Goal: Task Accomplishment & Management: Manage account settings

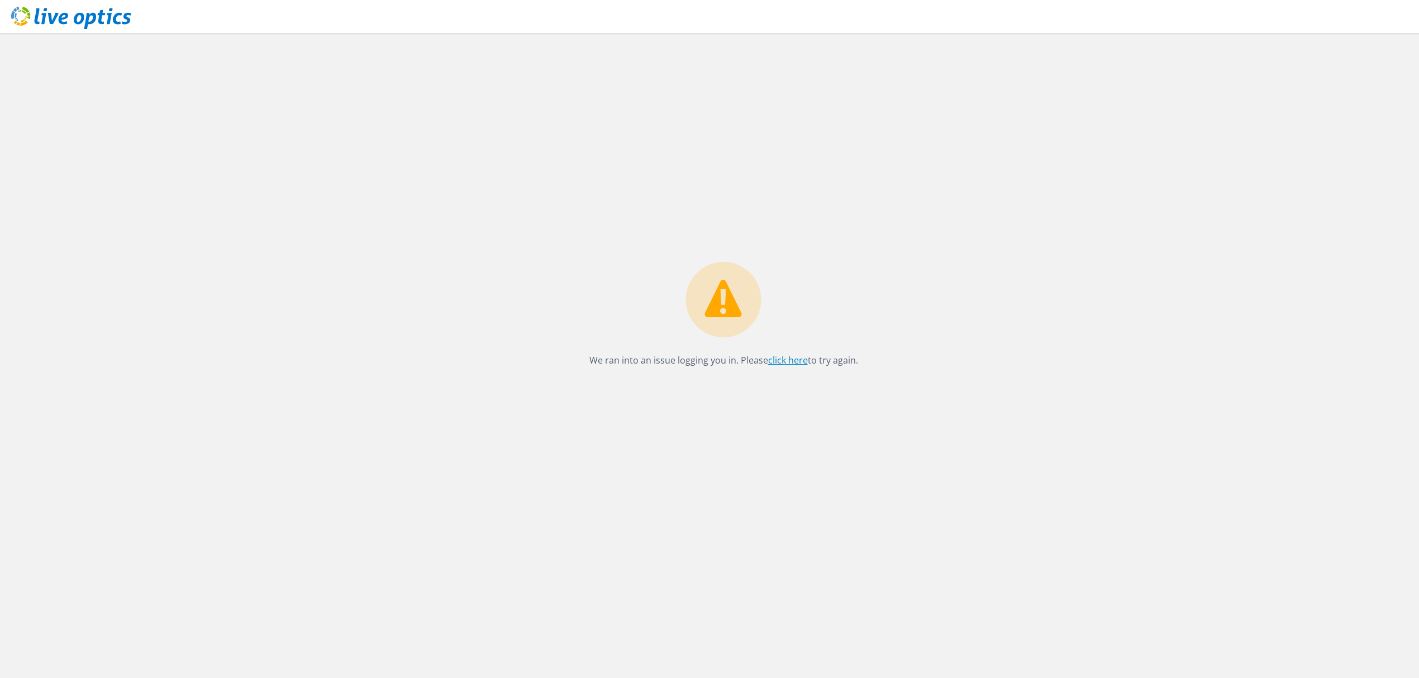
click at [781, 361] on link "click here" at bounding box center [788, 360] width 40 height 12
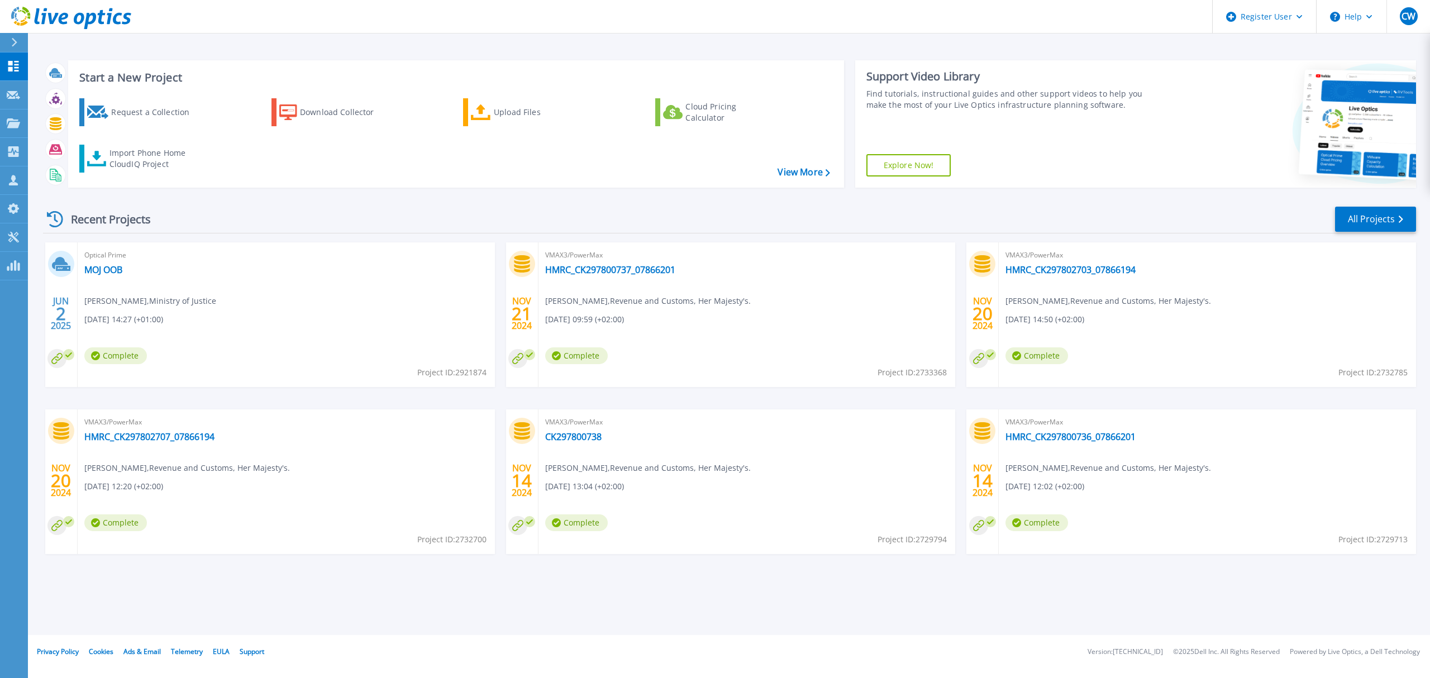
click at [10, 39] on div at bounding box center [19, 42] width 18 height 19
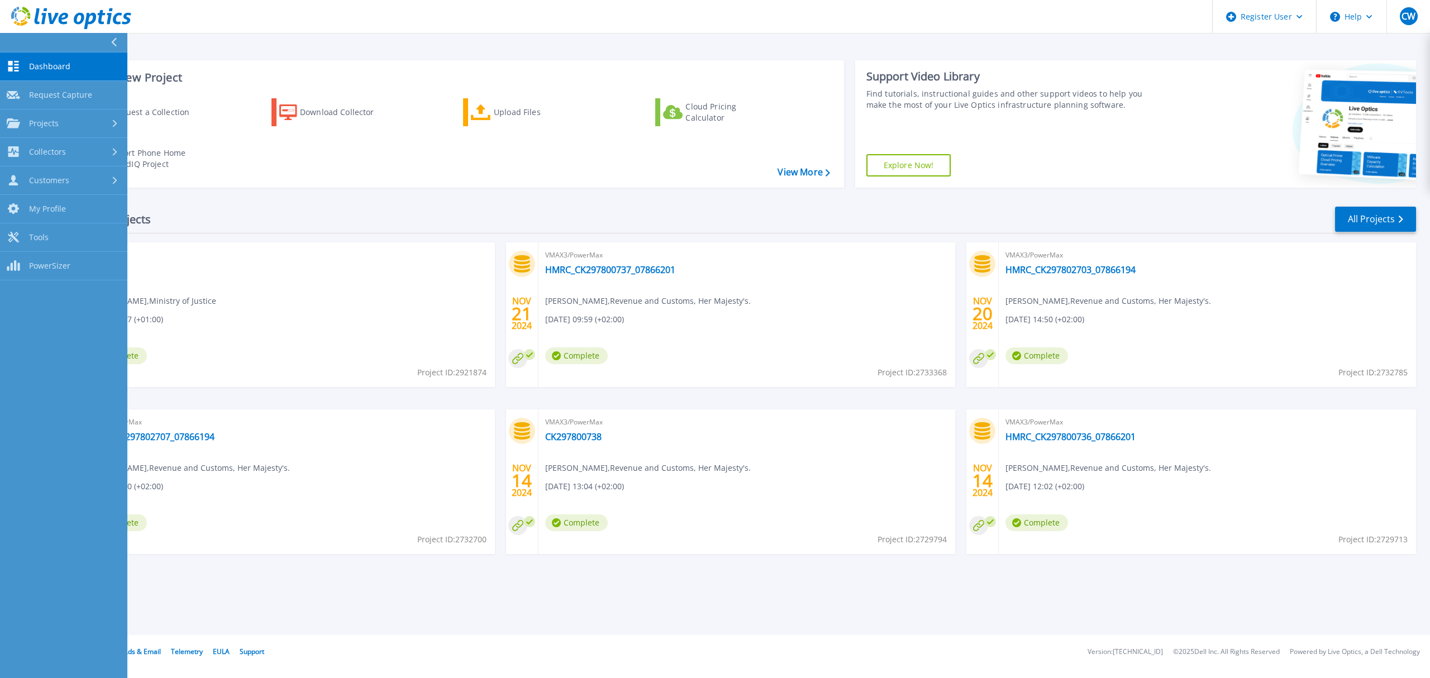
click at [220, 45] on div "Start a New Project Request a Collection Download Collector Upload Files Cloud …" at bounding box center [729, 317] width 1402 height 635
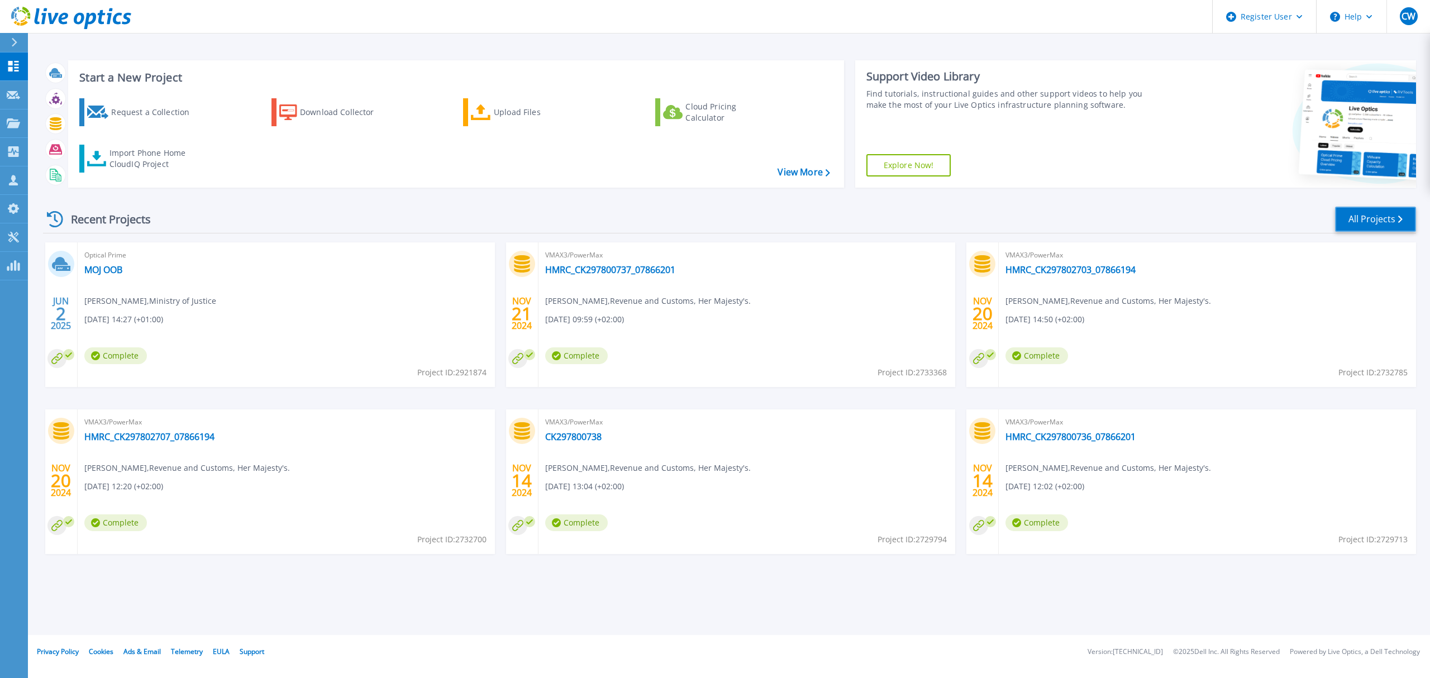
click at [1364, 213] on link "All Projects" at bounding box center [1375, 219] width 81 height 25
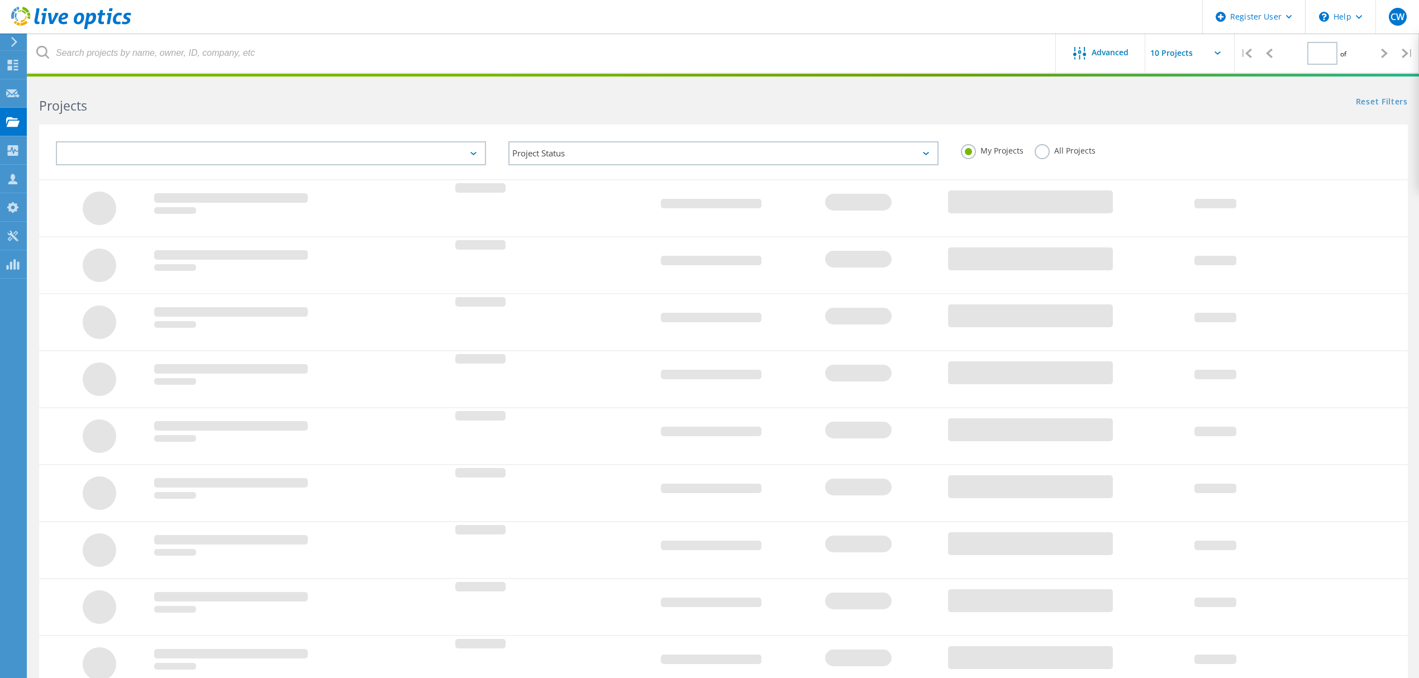
type input "1"
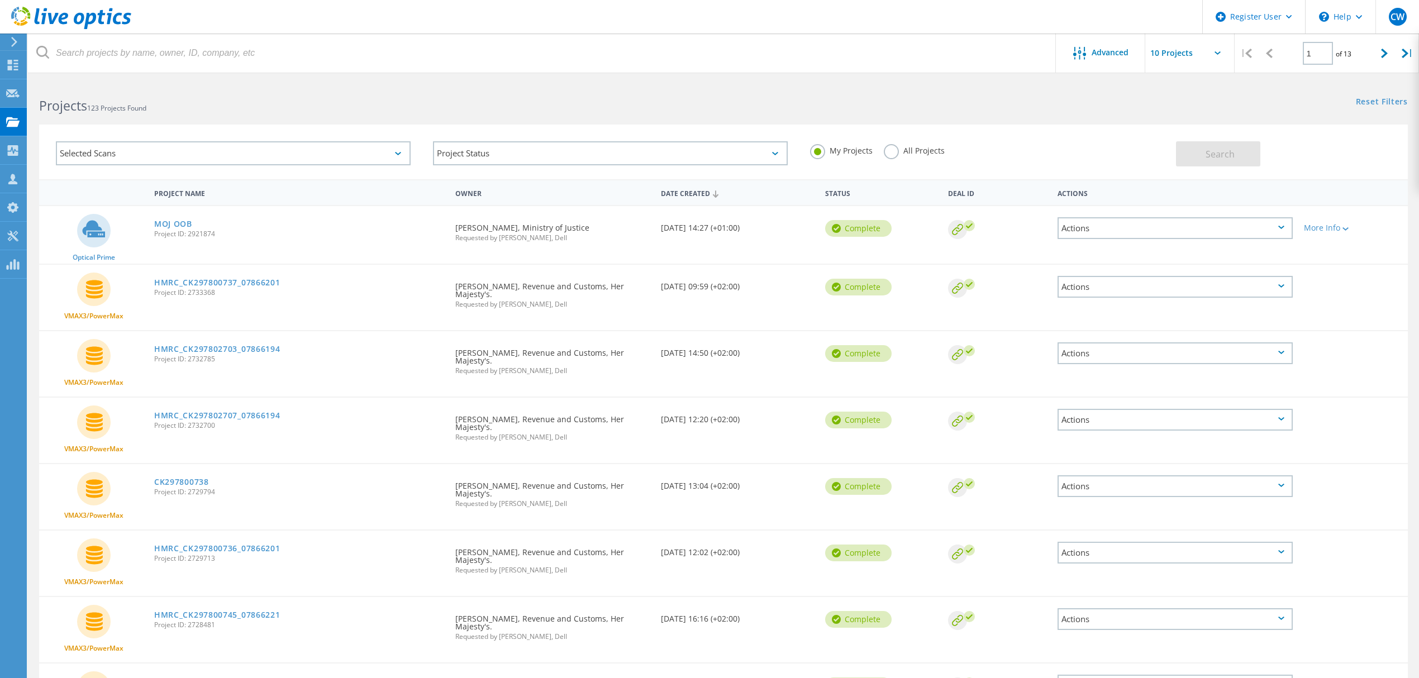
click at [136, 30] on header "Register User \n Help Explore Helpful Articles Contact Support CW Dell User Car…" at bounding box center [709, 17] width 1419 height 34
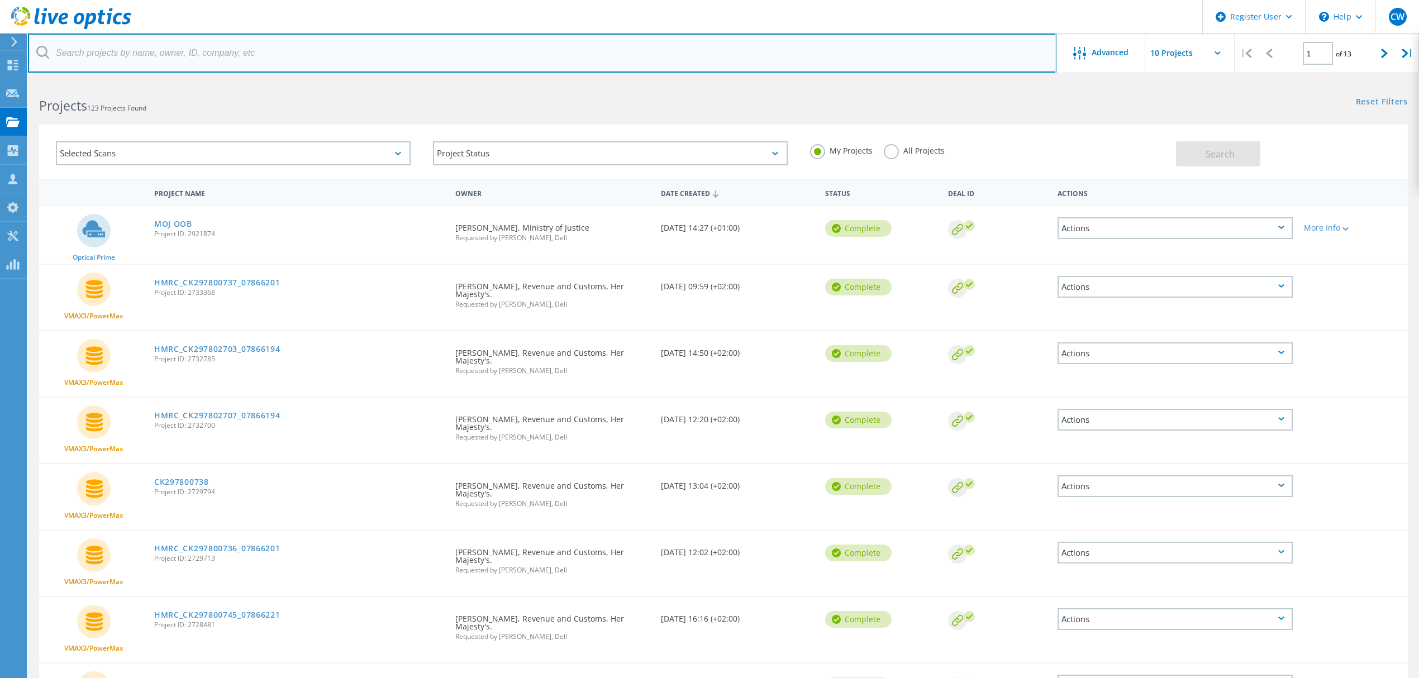
click at [132, 50] on input "text" at bounding box center [542, 53] width 1028 height 39
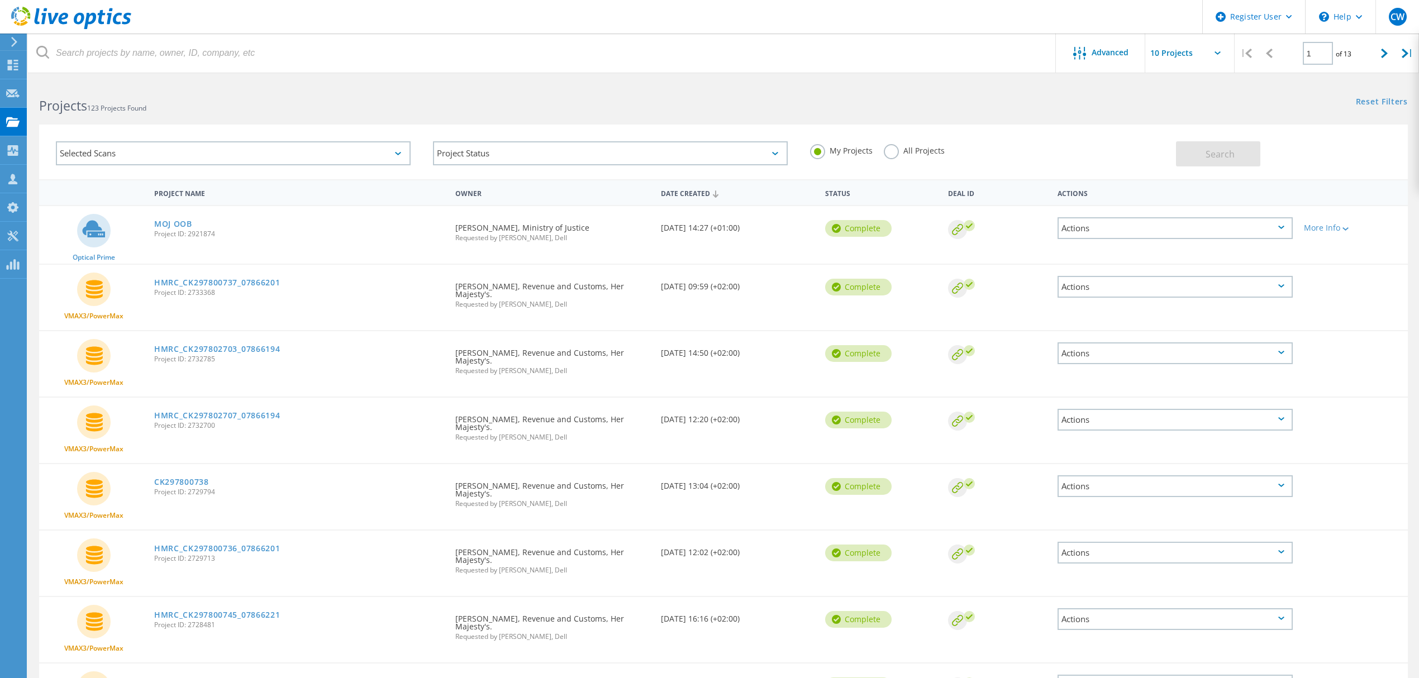
click at [541, 81] on div "Projects 123 Projects Found" at bounding box center [375, 96] width 695 height 30
click at [896, 149] on label "All Projects" at bounding box center [914, 149] width 61 height 11
click at [0, 0] on input "All Projects" at bounding box center [0, 0] width 0 height 0
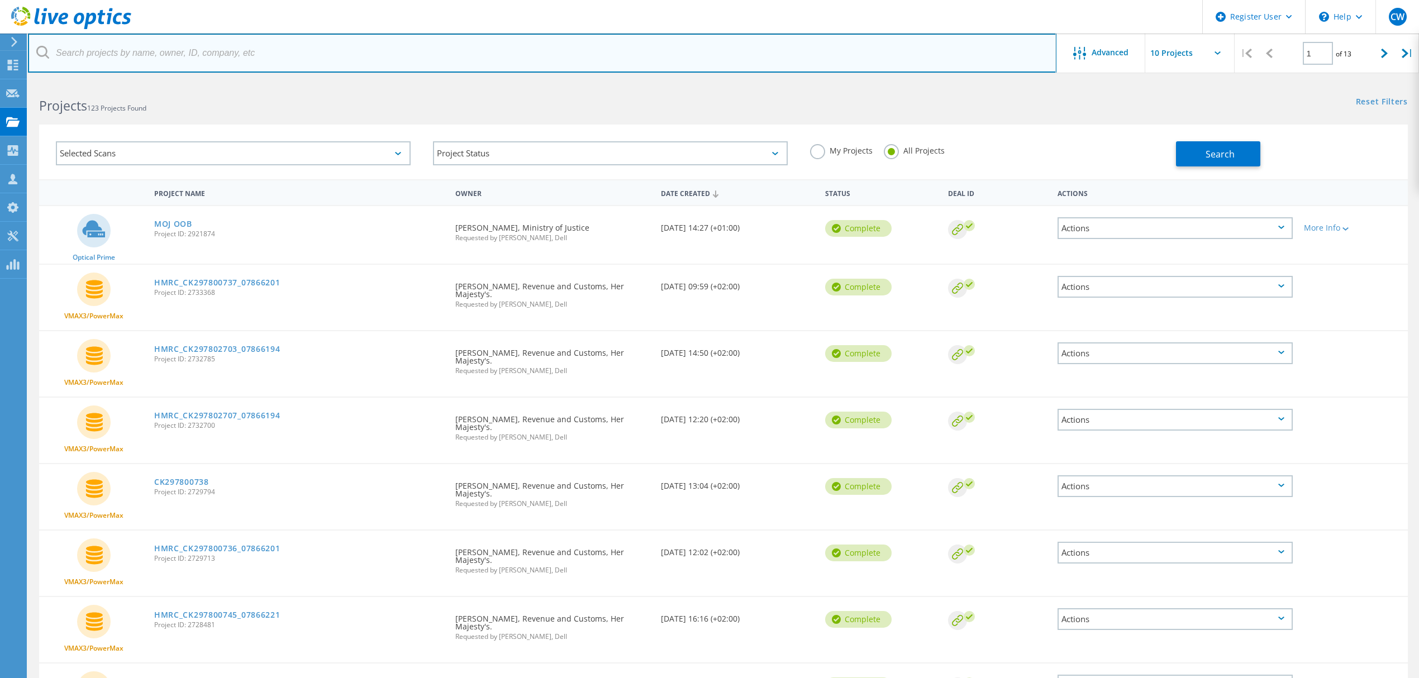
click at [161, 54] on input "text" at bounding box center [542, 53] width 1028 height 39
type input "3020200"
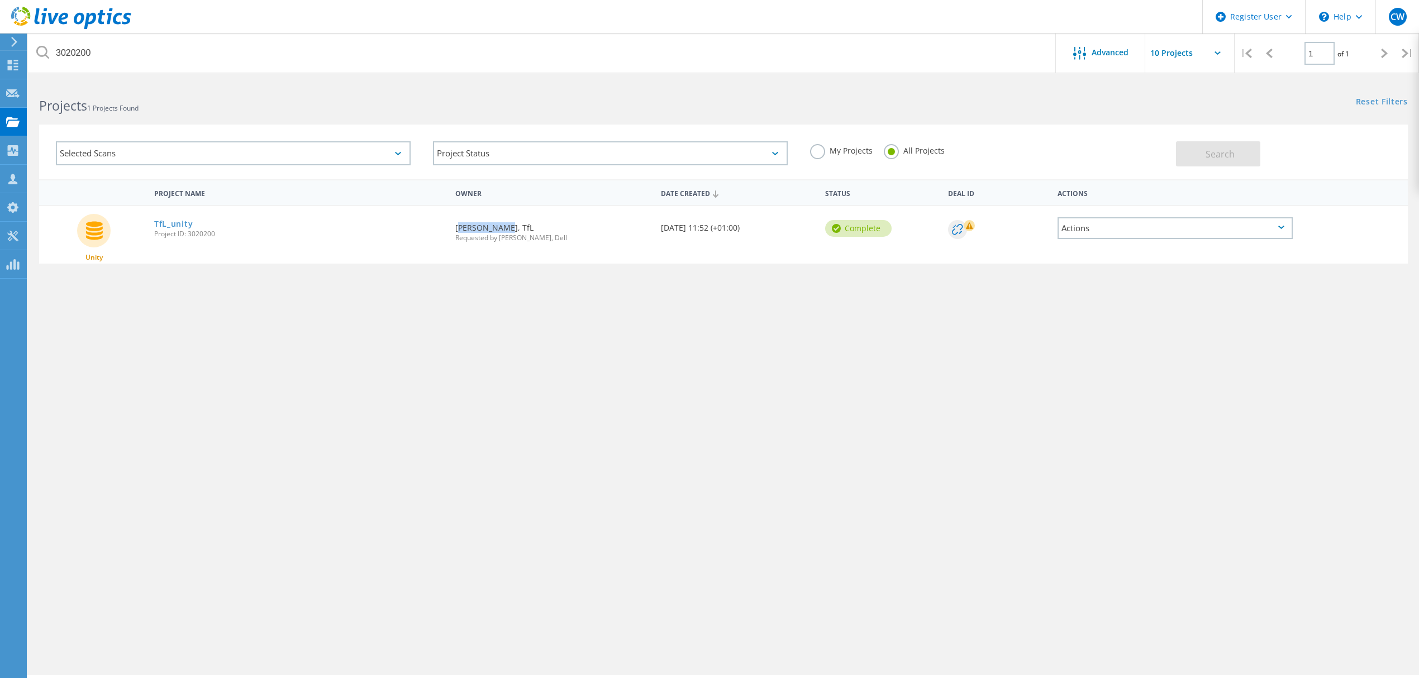
drag, startPoint x: 497, startPoint y: 224, endPoint x: 455, endPoint y: 220, distance: 42.1
click at [455, 220] on div "Requested By James Keith, TfL Requested by Alexander Dix, Dell" at bounding box center [553, 229] width 206 height 46
copy div "[PERSON_NAME]"
click at [1095, 54] on span "Advanced" at bounding box center [1109, 53] width 37 height 8
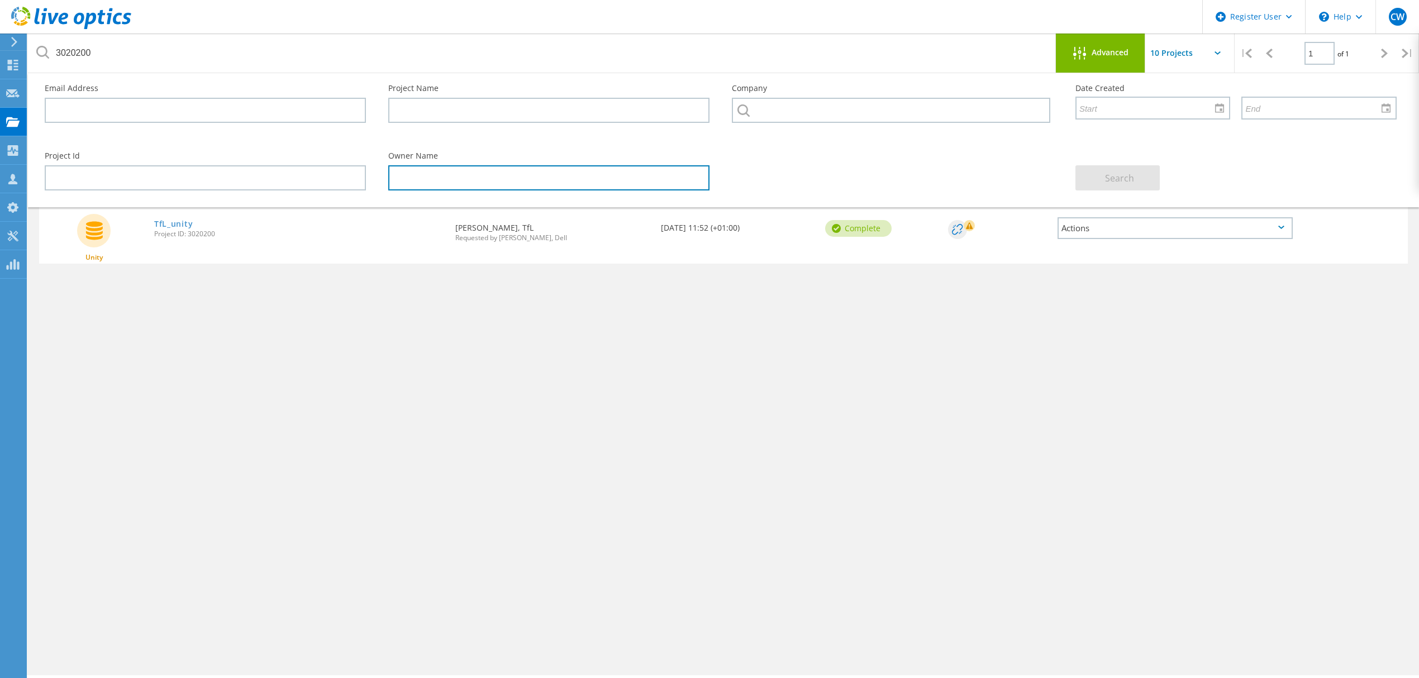
click at [435, 175] on input "text" at bounding box center [548, 177] width 321 height 25
paste input "[PERSON_NAME]"
type input "[PERSON_NAME]"
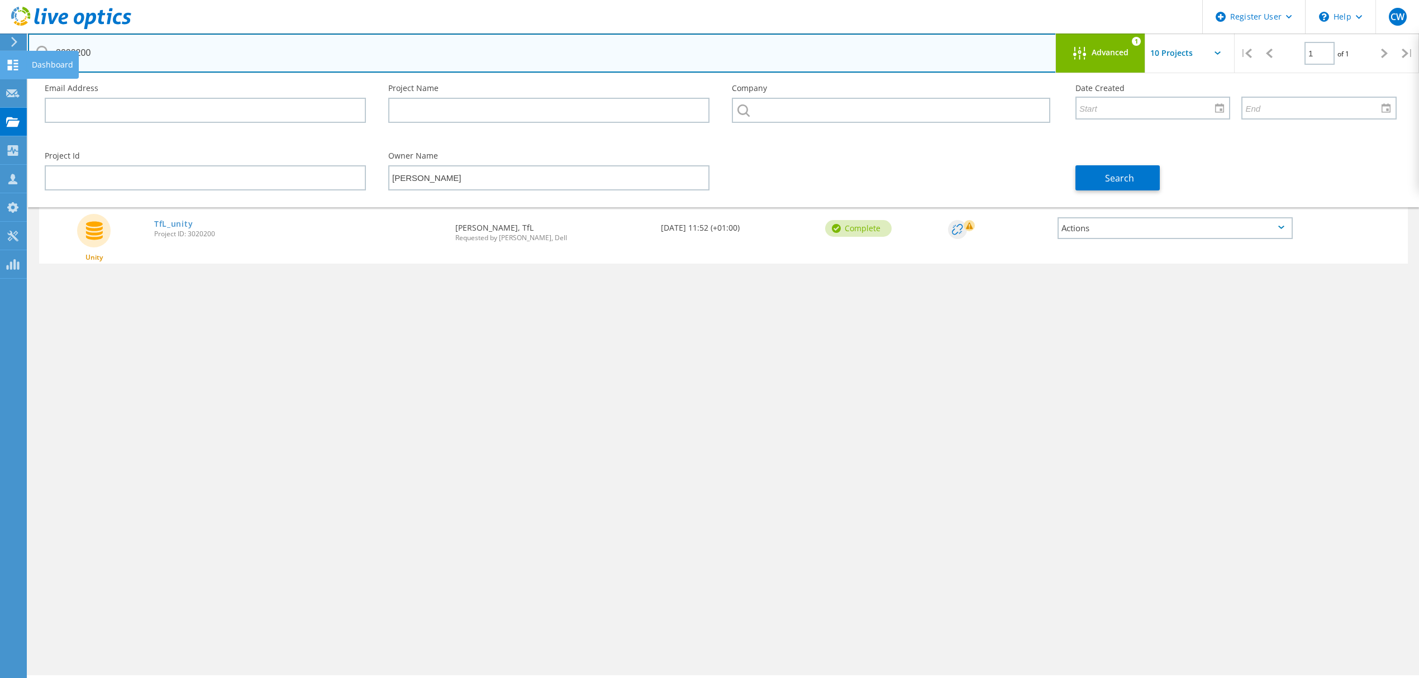
drag, startPoint x: 111, startPoint y: 52, endPoint x: 7, endPoint y: 50, distance: 103.9
click at [7, 81] on div "Register User \n Help Explore Helpful Articles Contact Support CW Dell User Car…" at bounding box center [709, 395] width 1419 height 628
click at [170, 49] on input "3020200" at bounding box center [542, 53] width 1028 height 39
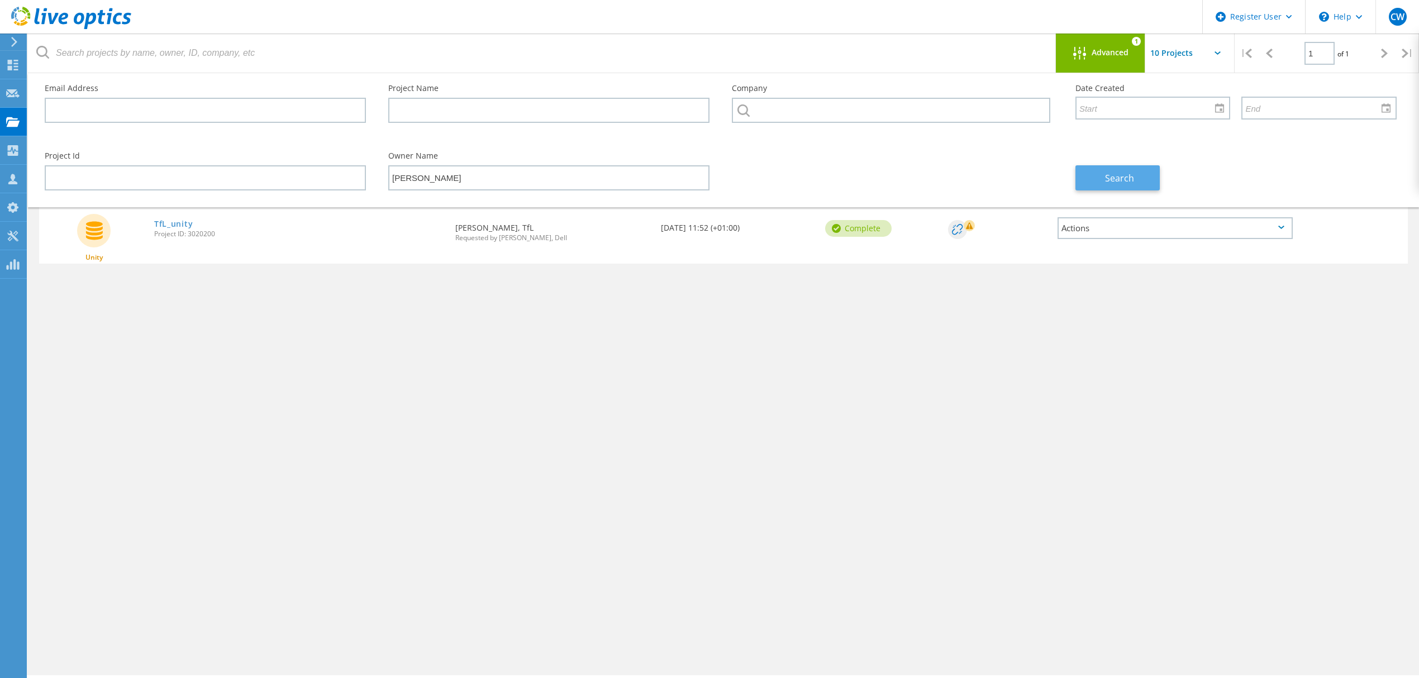
click at [1095, 179] on button "Search" at bounding box center [1117, 177] width 84 height 25
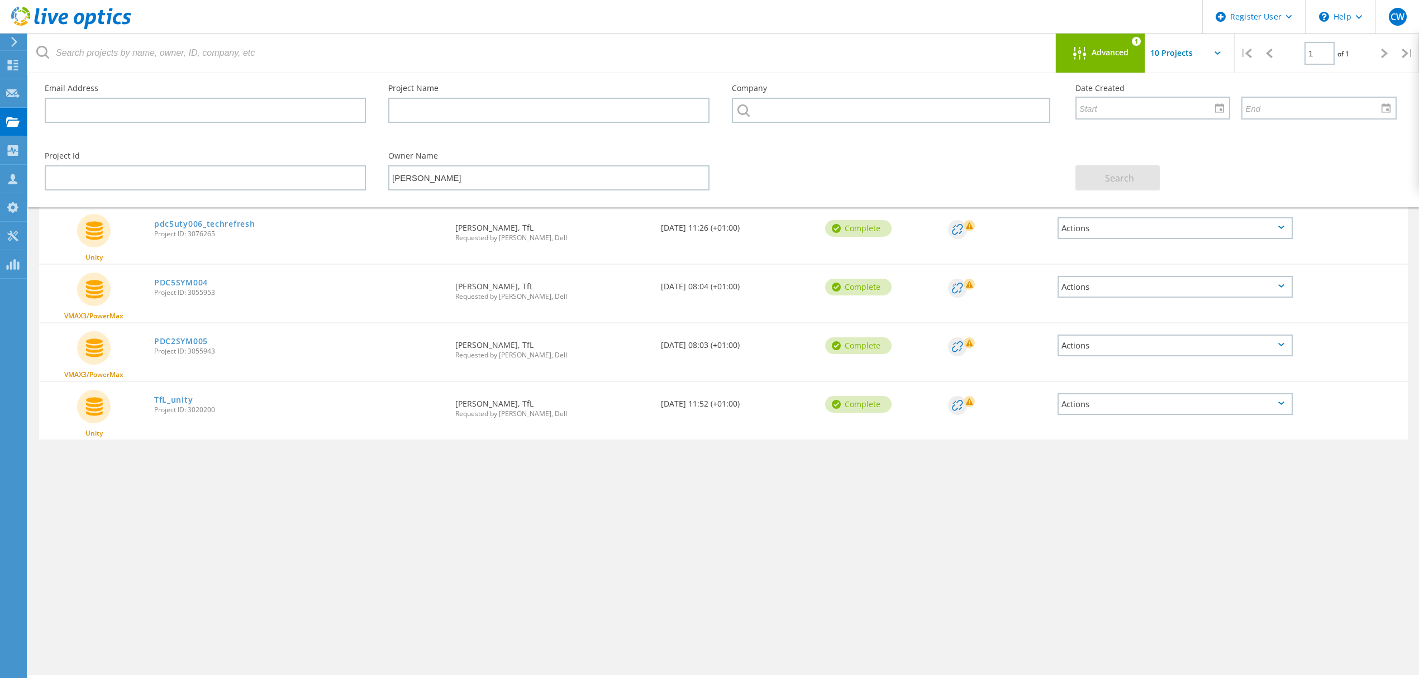
click at [1167, 228] on div "Actions" at bounding box center [1174, 228] width 235 height 22
click at [1386, 231] on div at bounding box center [1352, 220] width 109 height 29
click at [189, 225] on link "pdc5uty006_techrefresh" at bounding box center [204, 224] width 101 height 8
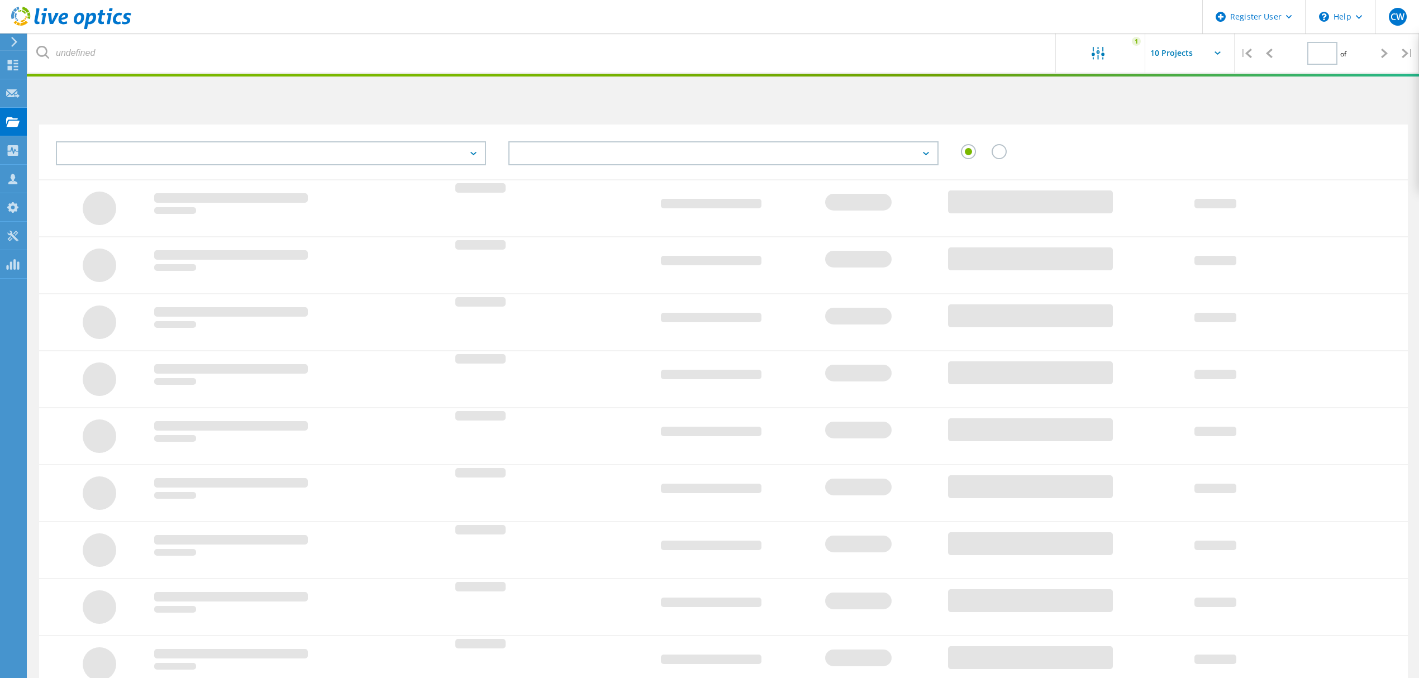
type input "1"
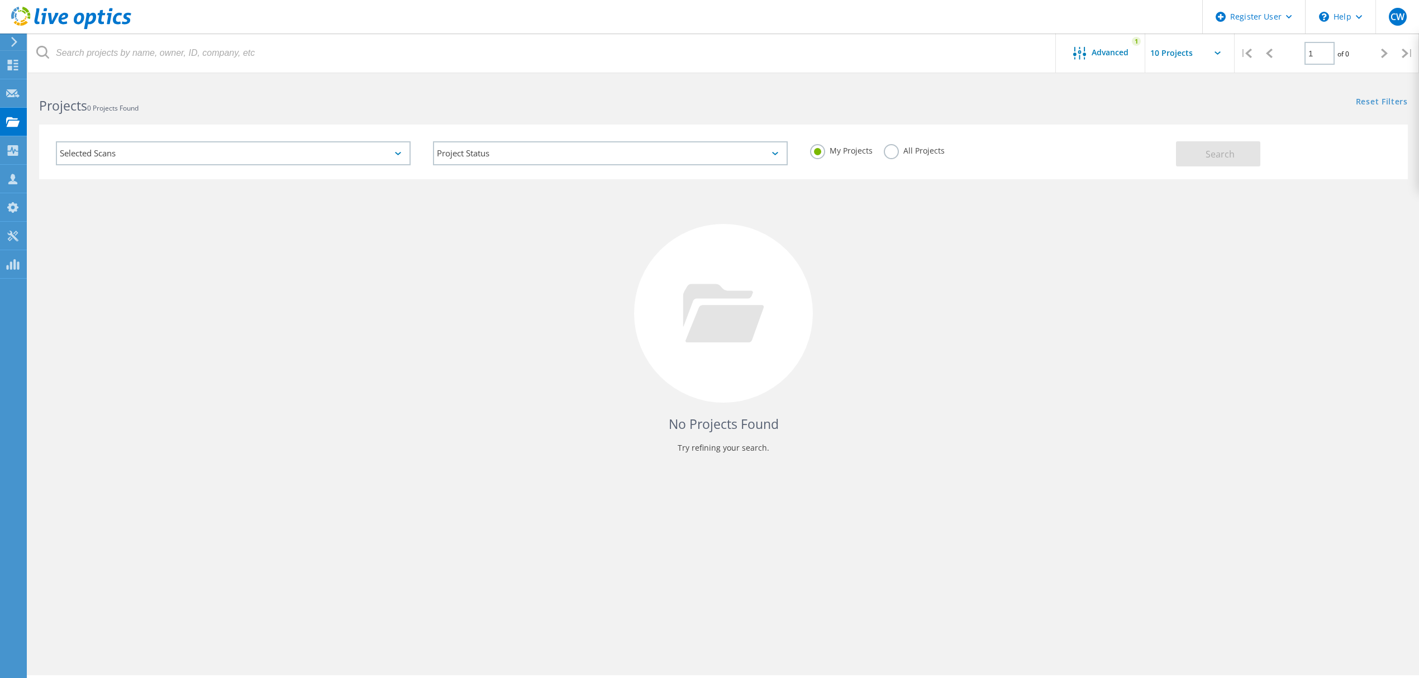
click at [905, 157] on div "All Projects" at bounding box center [914, 152] width 61 height 16
click at [899, 152] on label "All Projects" at bounding box center [914, 149] width 61 height 11
click at [0, 0] on input "All Projects" at bounding box center [0, 0] width 0 height 0
click at [1227, 162] on button "Search" at bounding box center [1218, 153] width 84 height 25
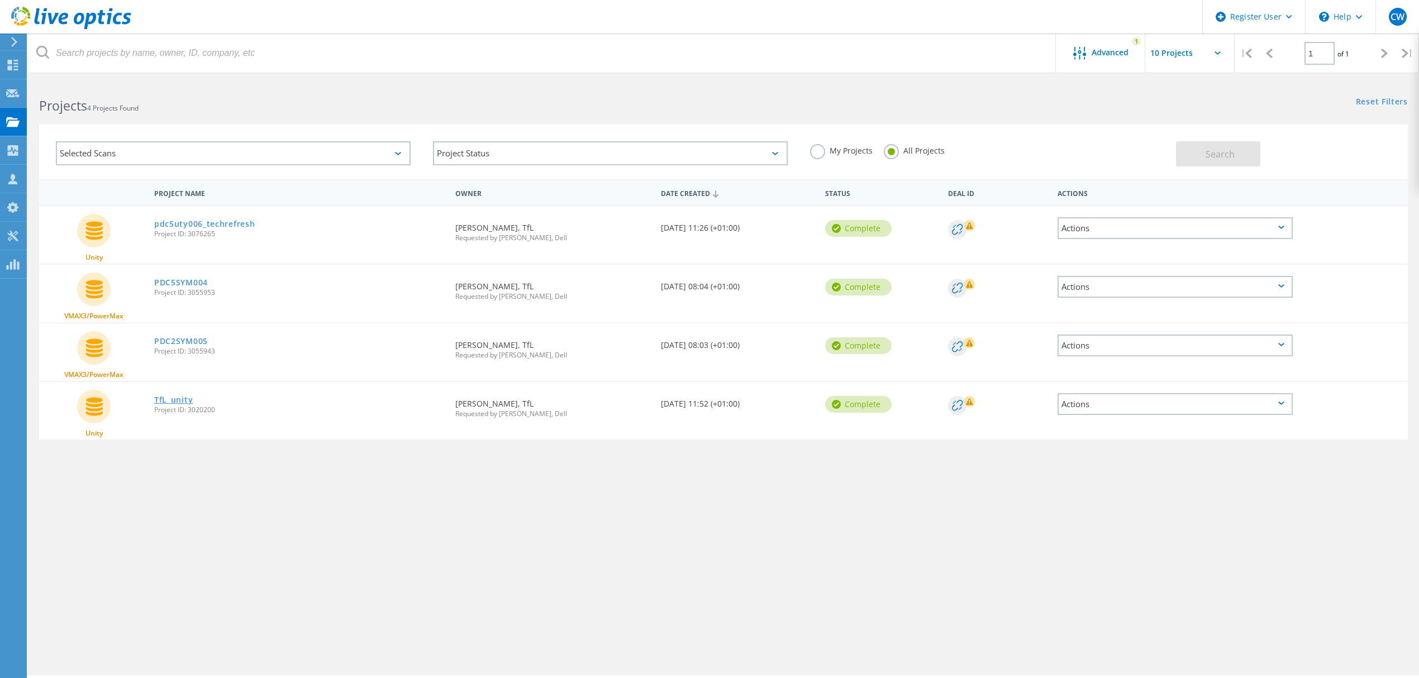
click at [172, 396] on link "TfL_unity" at bounding box center [173, 400] width 39 height 8
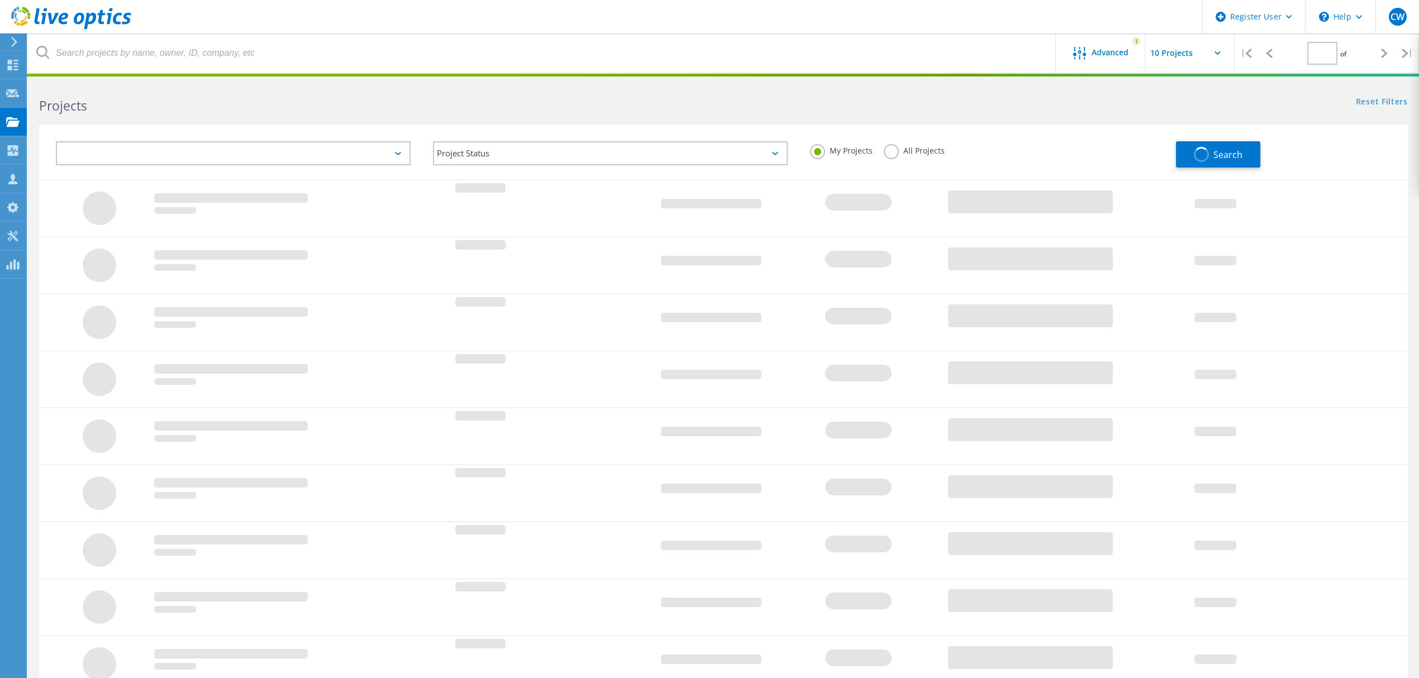
type input "1"
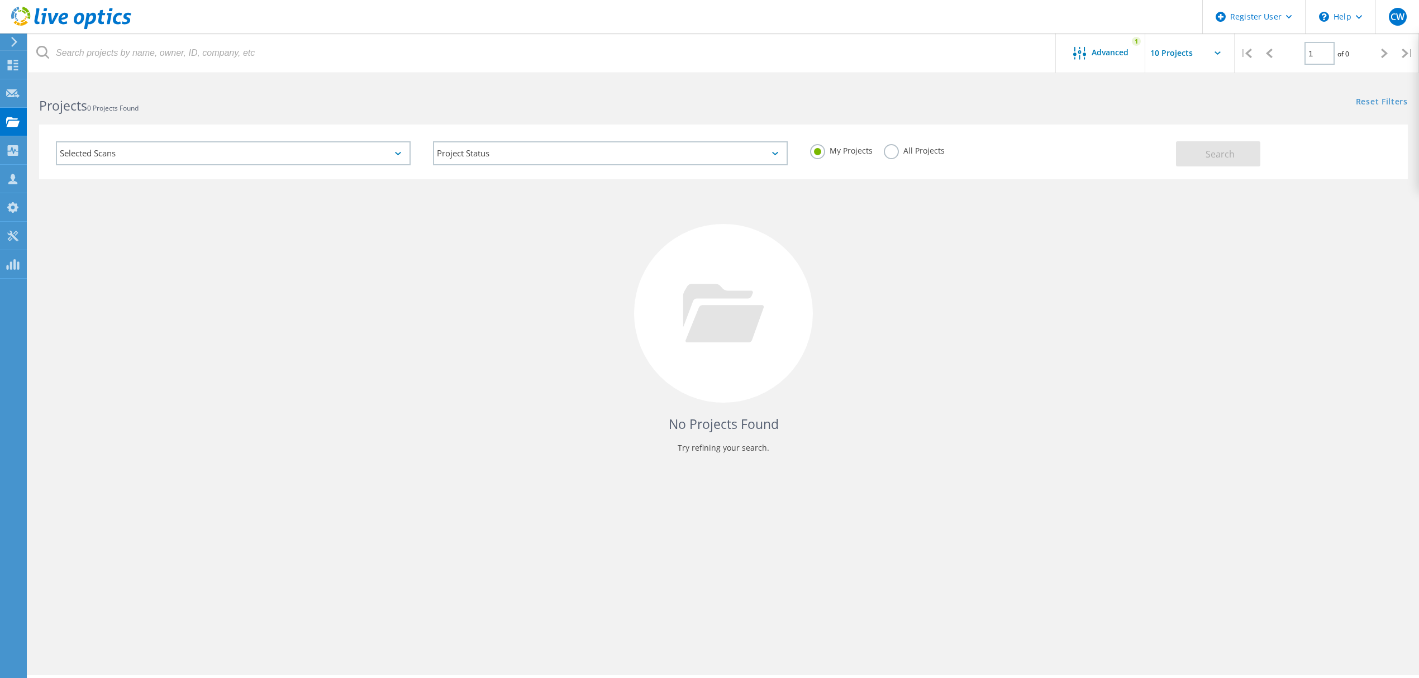
click at [890, 150] on label "All Projects" at bounding box center [914, 149] width 61 height 11
click at [0, 0] on input "All Projects" at bounding box center [0, 0] width 0 height 0
click at [1230, 153] on span "Search" at bounding box center [1219, 154] width 29 height 12
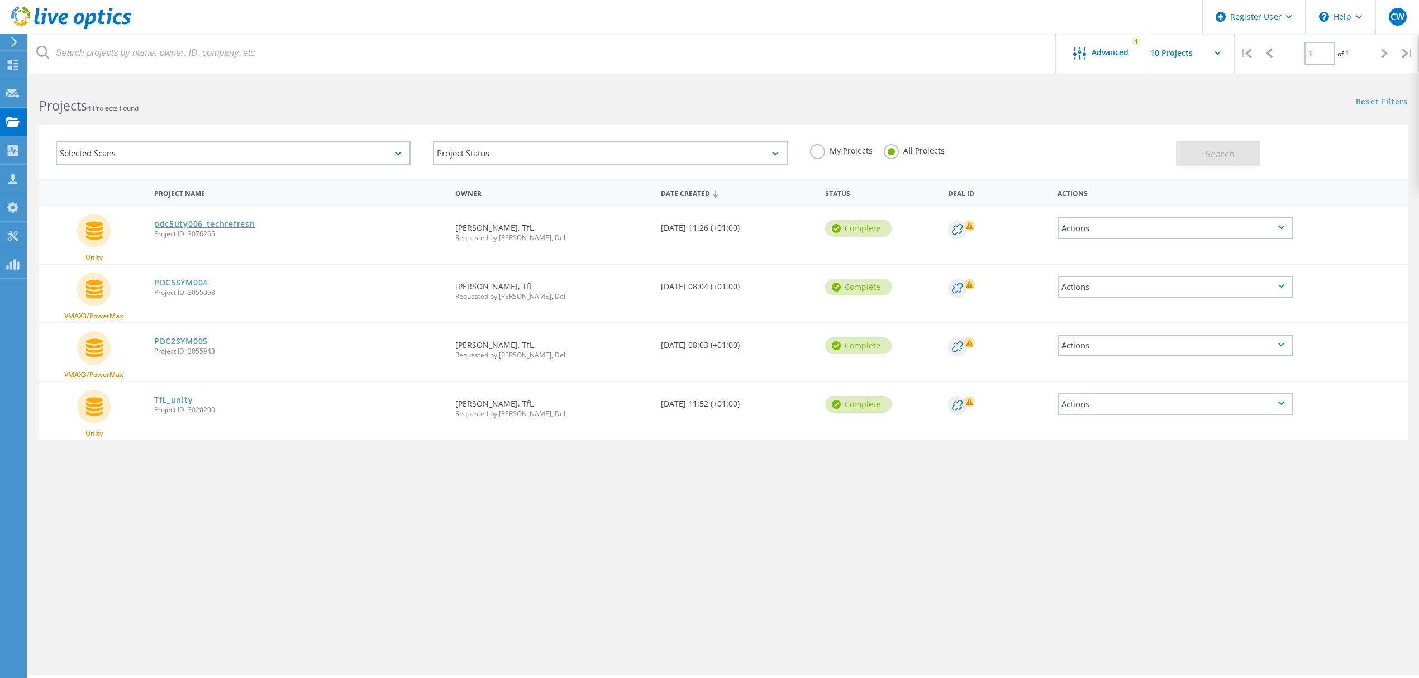
click at [188, 221] on link "pdc5uty006_techrefresh" at bounding box center [204, 224] width 101 height 8
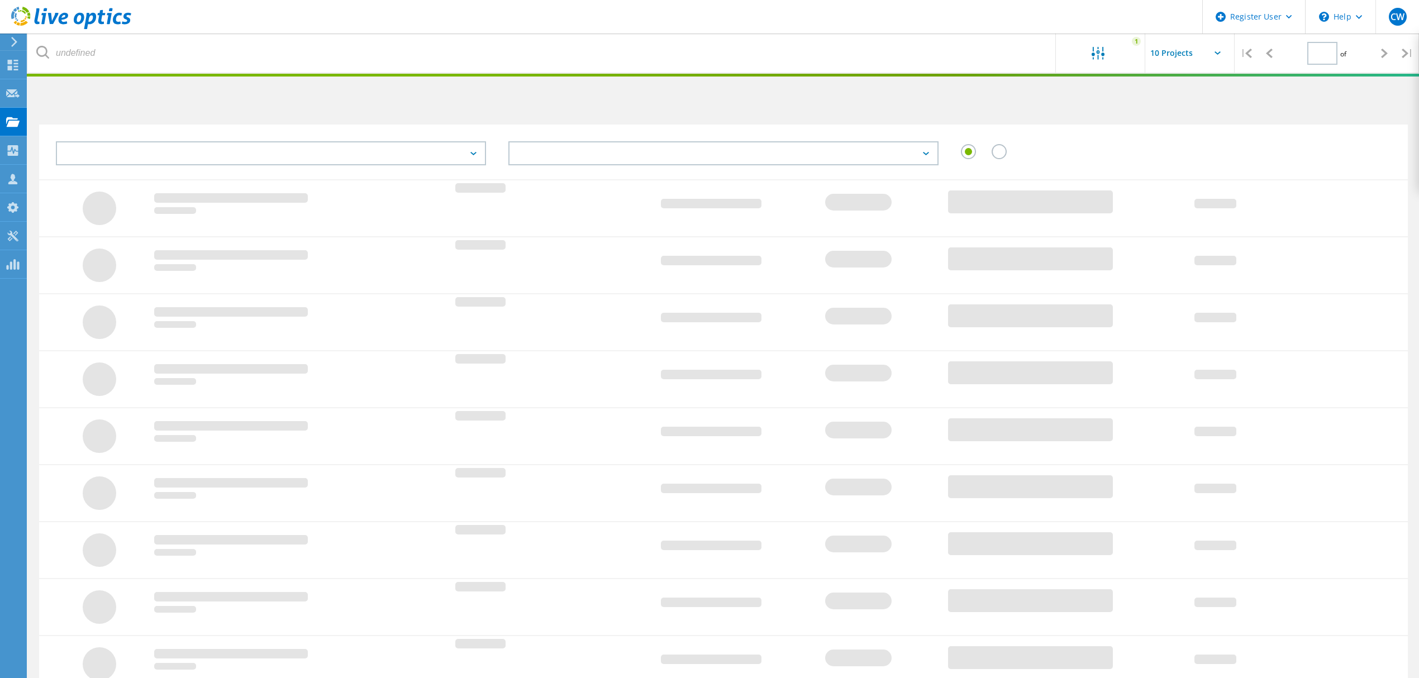
type input "1"
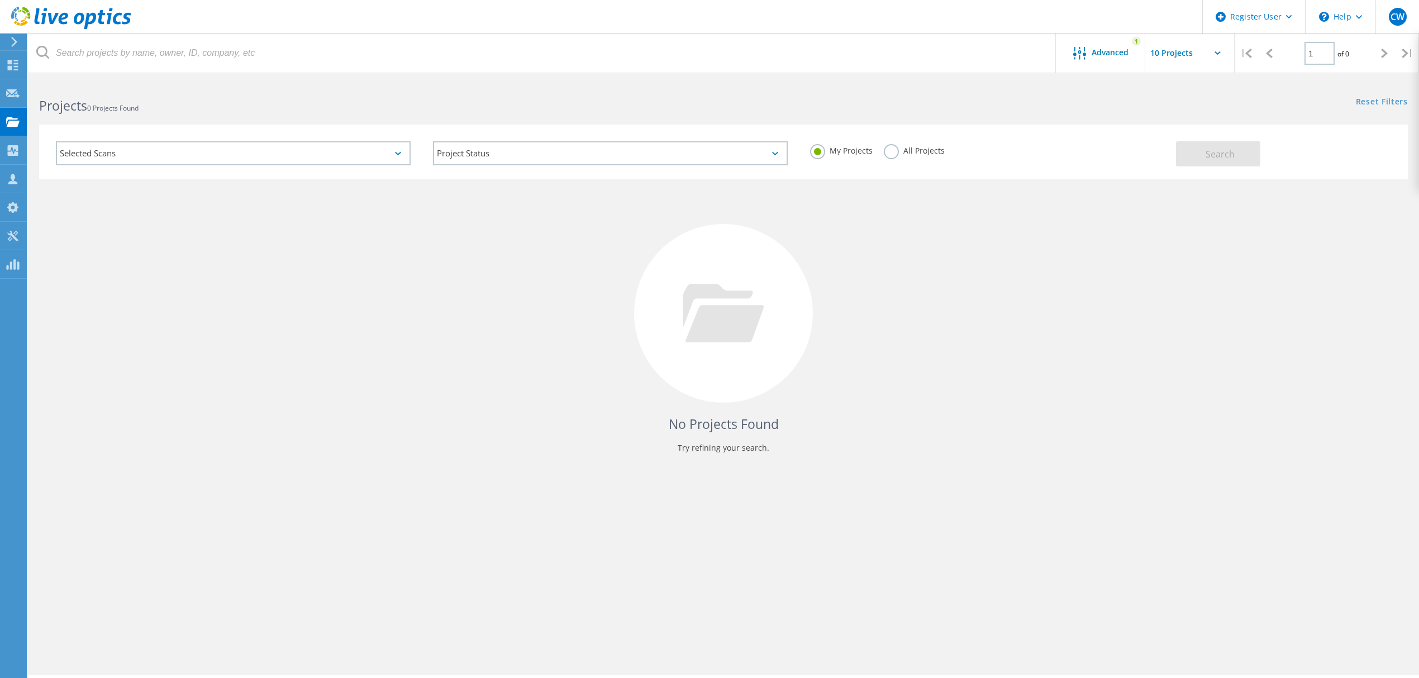
click at [904, 150] on label "All Projects" at bounding box center [914, 149] width 61 height 11
click at [0, 0] on input "All Projects" at bounding box center [0, 0] width 0 height 0
click at [1196, 157] on button "Search" at bounding box center [1218, 153] width 84 height 25
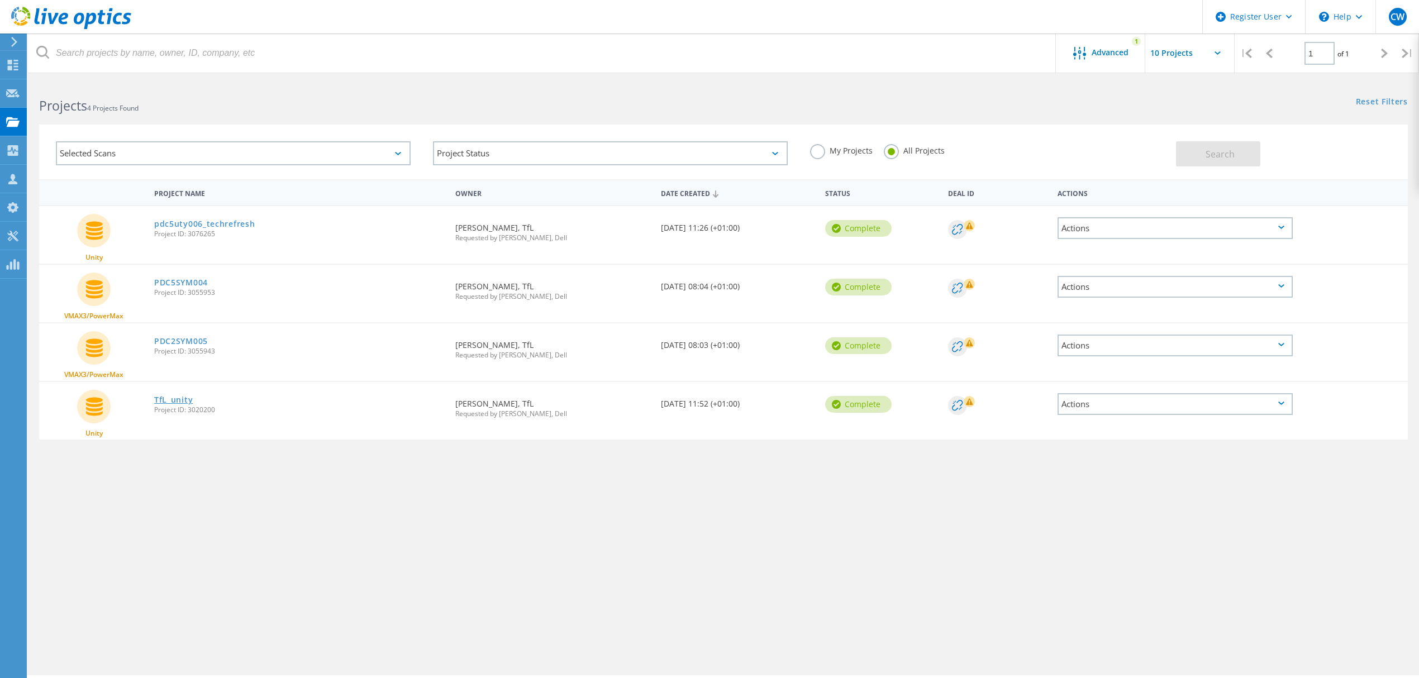
click at [179, 396] on link "TfL_unity" at bounding box center [173, 400] width 39 height 8
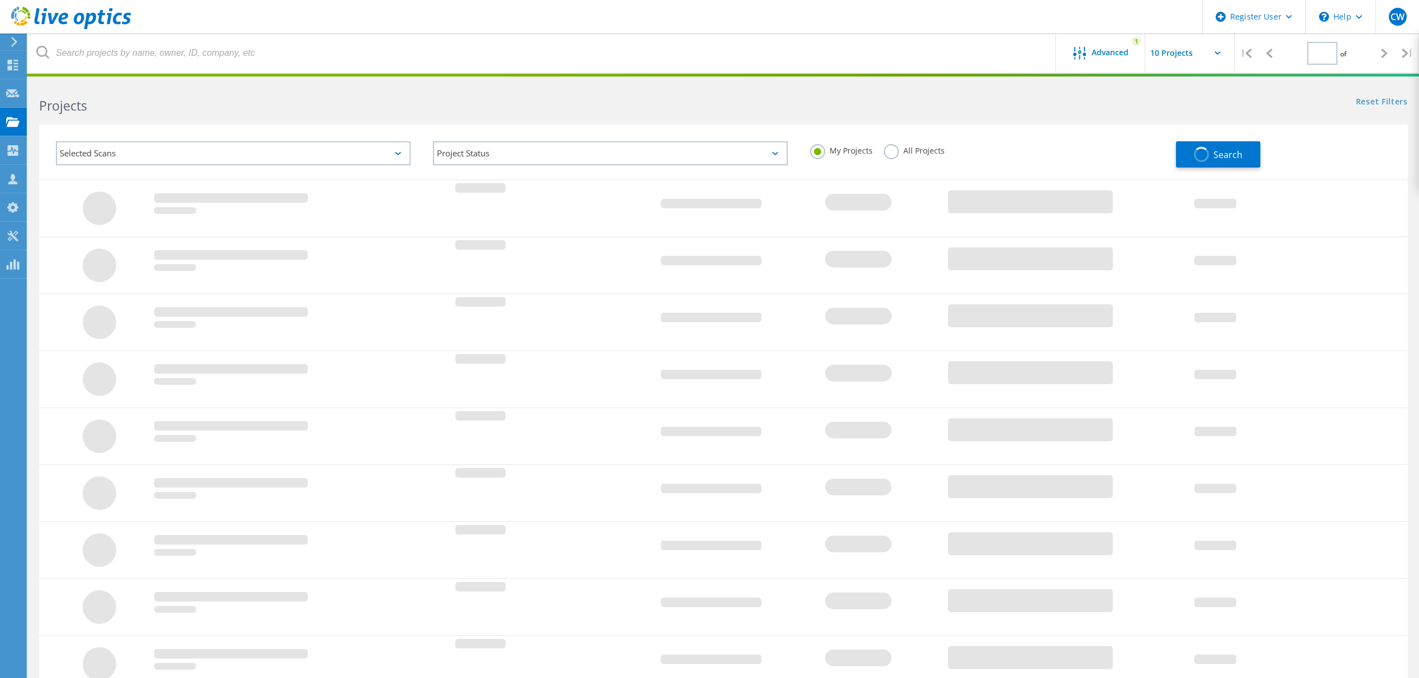
type input "1"
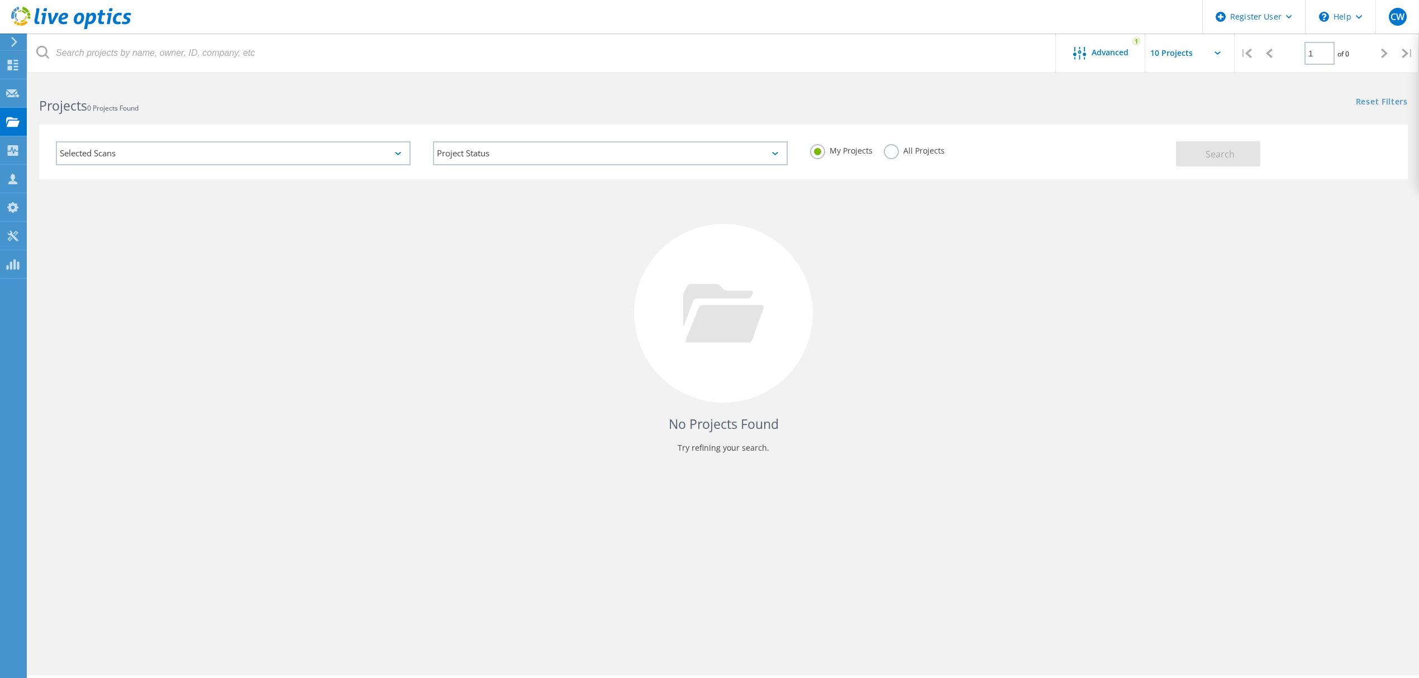
click at [914, 145] on label "All Projects" at bounding box center [914, 149] width 61 height 11
click at [0, 0] on input "All Projects" at bounding box center [0, 0] width 0 height 0
click at [1211, 156] on span "Search" at bounding box center [1219, 154] width 29 height 12
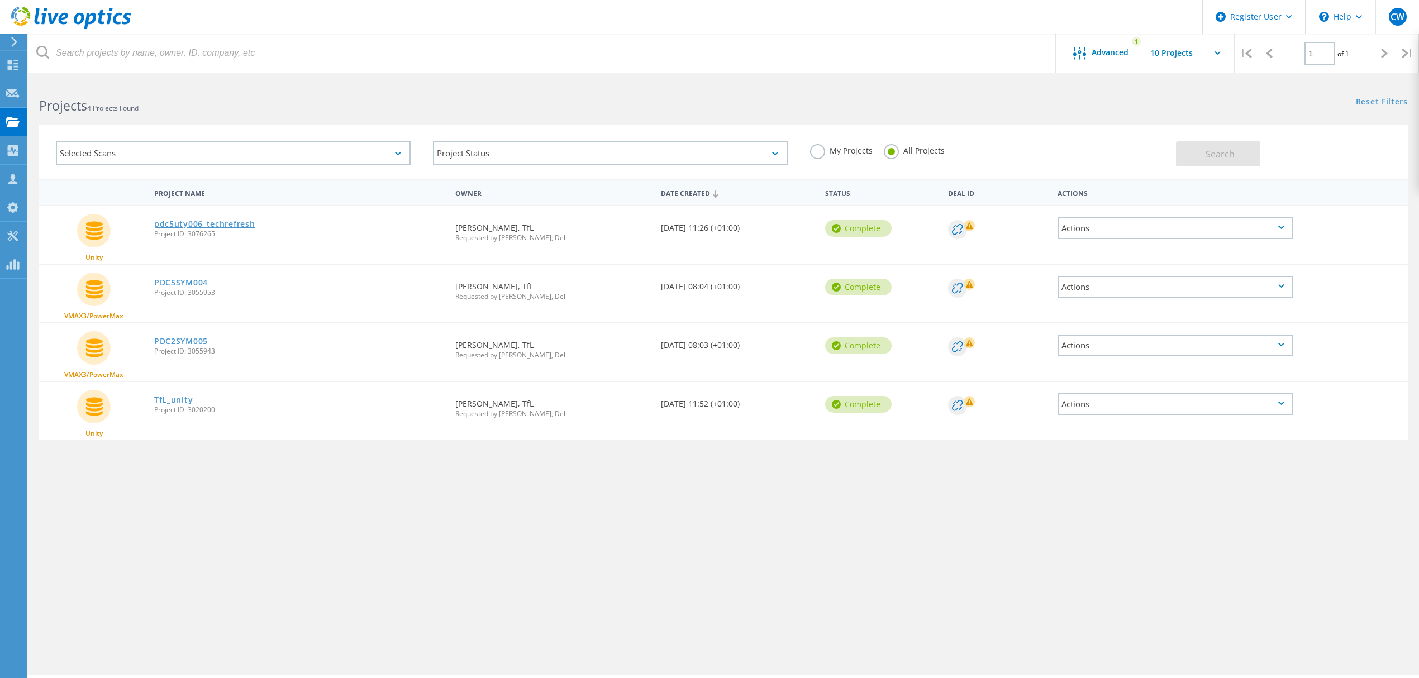
click at [216, 220] on link "pdc5uty006_techrefresh" at bounding box center [204, 224] width 101 height 8
